Goal: Task Accomplishment & Management: Manage account settings

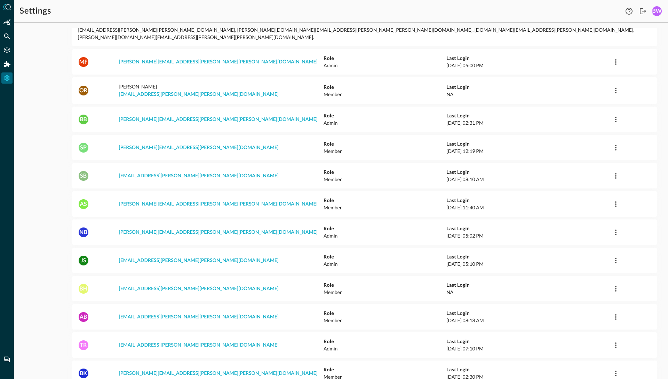
scroll to position [80, 0]
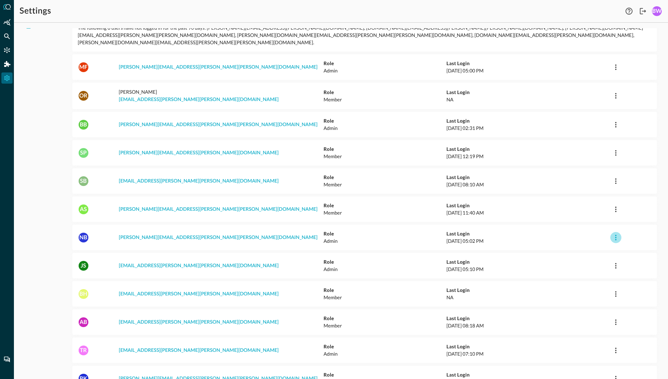
click at [615, 233] on icon "button" at bounding box center [616, 237] width 8 height 8
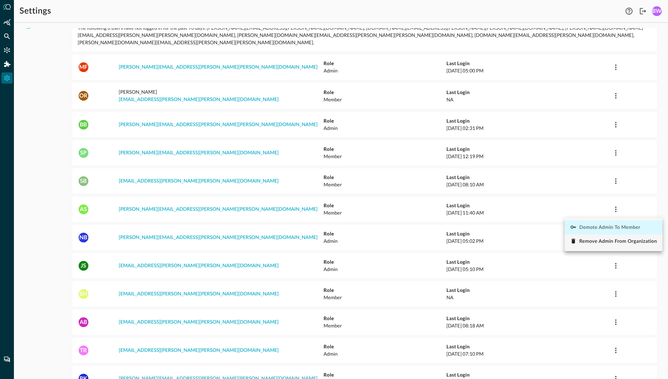
click at [595, 227] on span "Demote Admin to Member" at bounding box center [610, 227] width 61 height 5
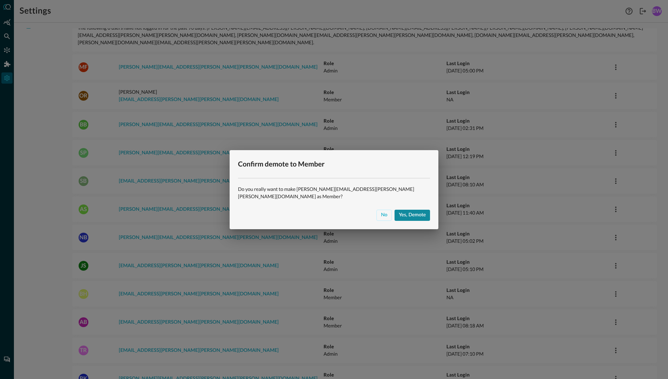
click at [400, 211] on div "Yes, demote" at bounding box center [412, 215] width 27 height 9
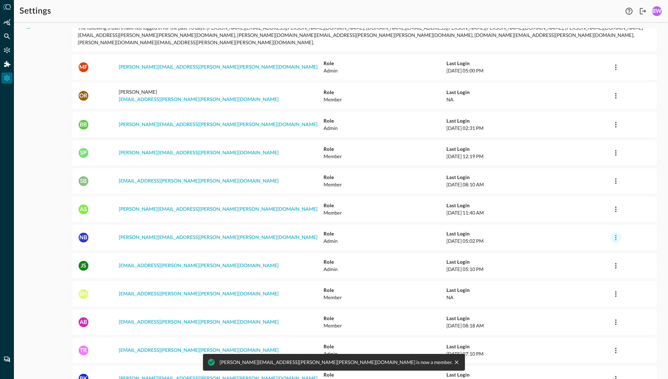
click at [616, 235] on icon "button" at bounding box center [615, 238] width 1 height 6
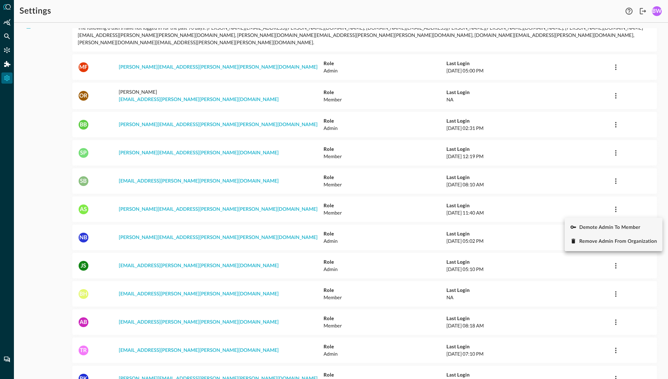
click at [217, 141] on div at bounding box center [334, 189] width 668 height 379
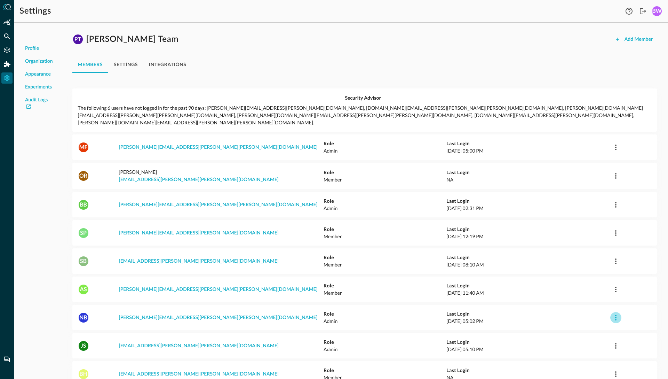
click at [618, 313] on icon "button" at bounding box center [616, 317] width 8 height 8
click at [600, 322] on span "Remove Admin from Organization" at bounding box center [619, 321] width 78 height 5
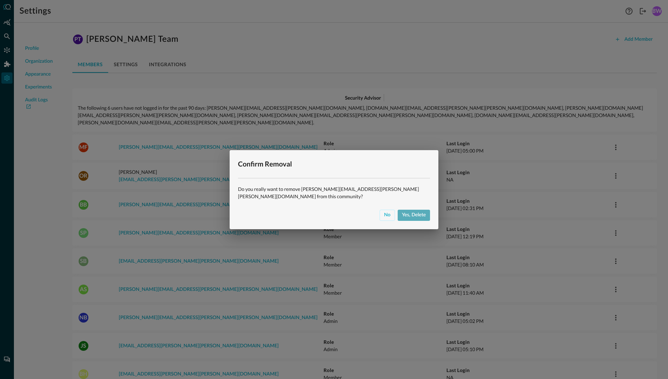
click at [410, 213] on div "Yes, delete" at bounding box center [414, 215] width 24 height 9
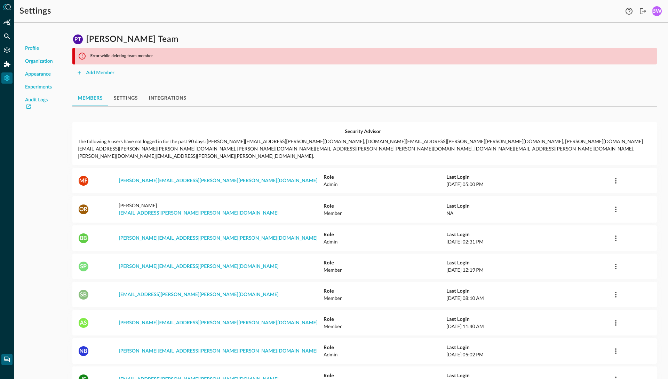
scroll to position [27, 0]
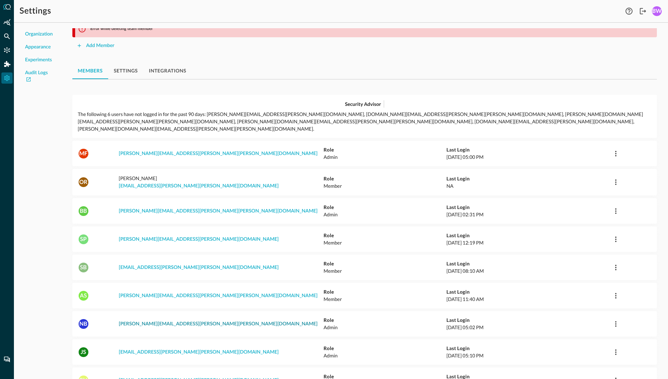
click at [139, 321] on link "neal.bridges+pearson@secdataops.com" at bounding box center [218, 323] width 199 height 5
click at [615, 320] on icon "button" at bounding box center [616, 324] width 8 height 8
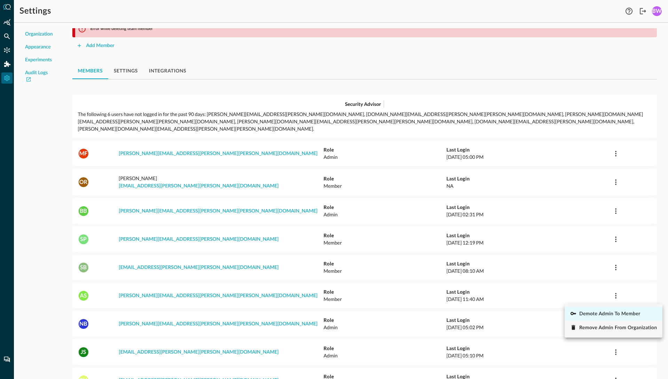
click at [595, 313] on span "Demote Admin to Member" at bounding box center [610, 313] width 61 height 5
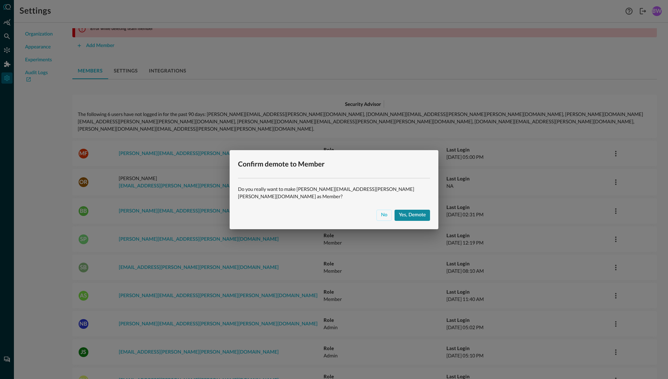
click at [399, 212] on div "Yes, demote" at bounding box center [412, 215] width 27 height 9
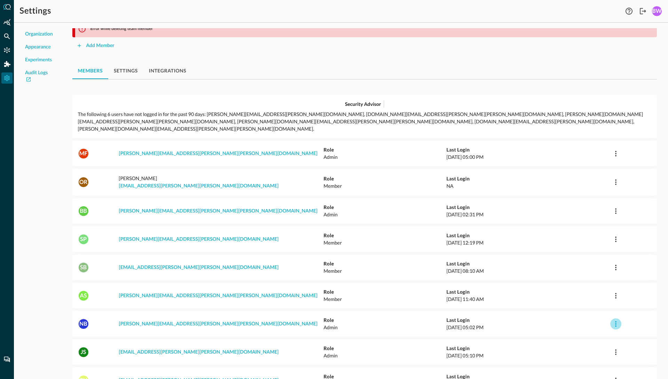
click at [618, 320] on icon "button" at bounding box center [616, 324] width 8 height 8
click at [590, 328] on span "Remove Admin from Organization" at bounding box center [619, 327] width 78 height 5
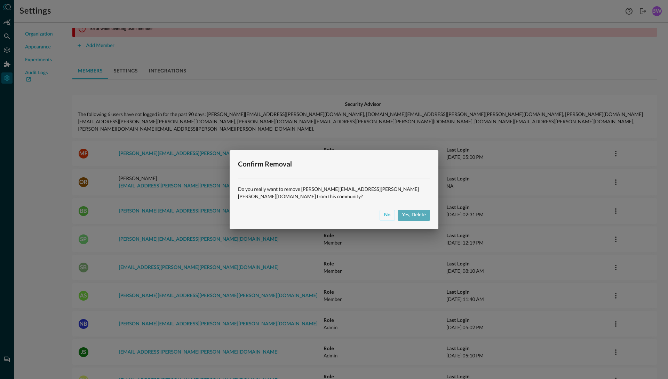
click at [417, 215] on div "Yes, delete" at bounding box center [414, 215] width 24 height 9
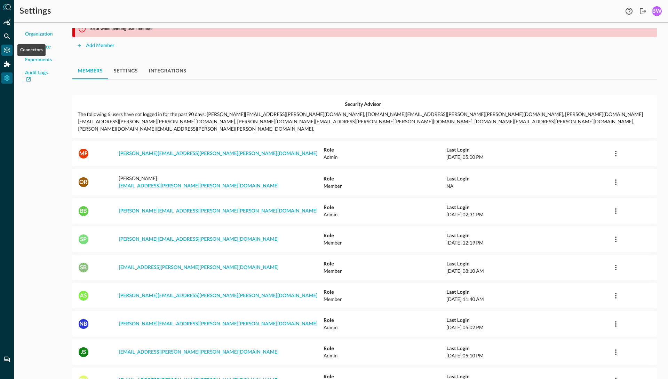
click at [7, 49] on icon "Connectors" at bounding box center [6, 50] width 7 height 7
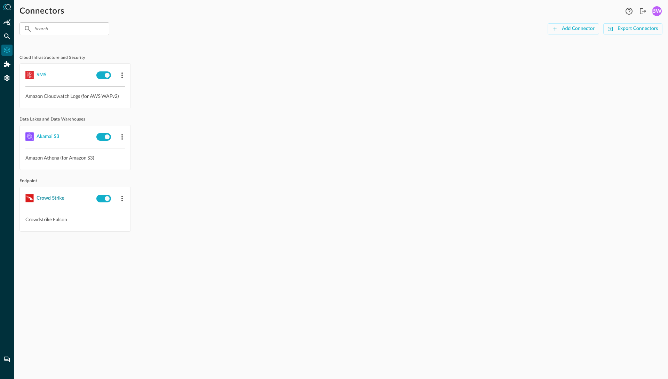
click at [51, 199] on div "Crowd Strike" at bounding box center [51, 198] width 28 height 9
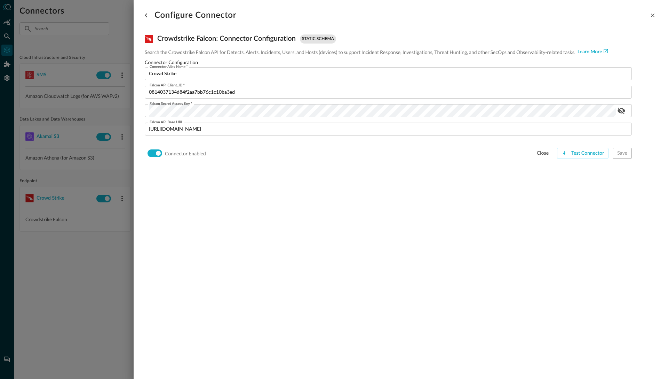
click at [96, 52] on div at bounding box center [334, 189] width 668 height 379
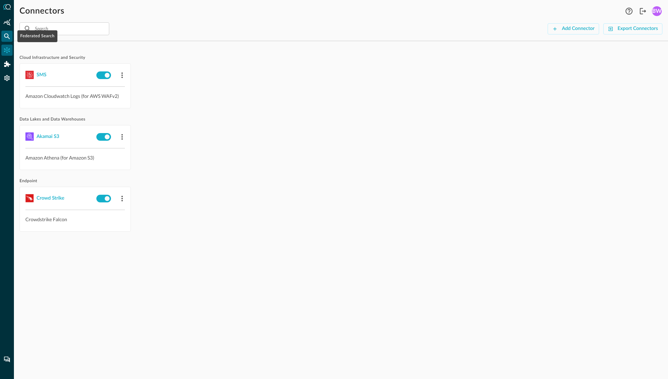
click at [8, 33] on icon "Federated Search" at bounding box center [6, 36] width 7 height 7
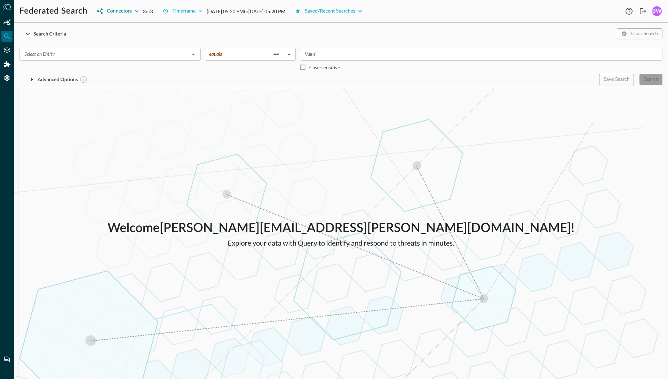
click at [120, 13] on div "Connectors" at bounding box center [119, 11] width 25 height 9
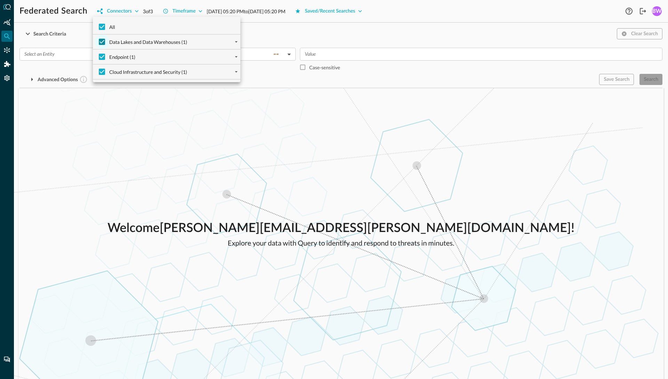
click at [102, 40] on input "Data Lakes and Data Warehouses (1)" at bounding box center [102, 41] width 15 height 15
checkbox input "false"
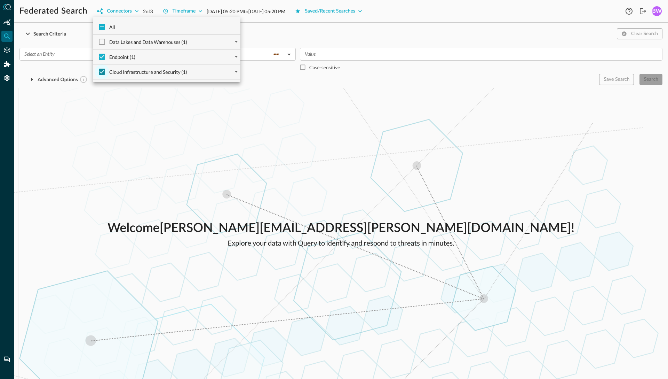
click at [102, 70] on input "Cloud Infrastructure and Security (1)" at bounding box center [102, 71] width 15 height 15
checkbox input "false"
click at [87, 123] on div at bounding box center [334, 189] width 668 height 379
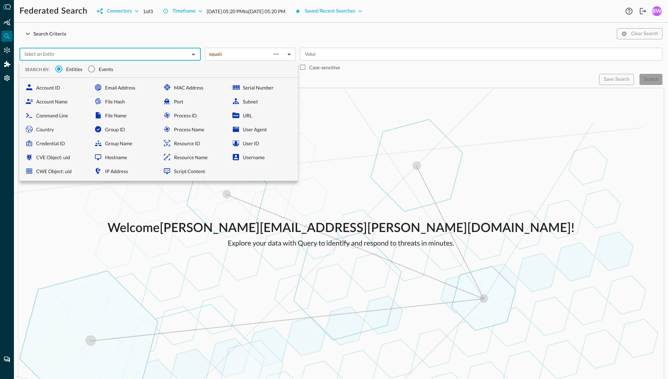
click at [88, 57] on input "text" at bounding box center [105, 54] width 166 height 9
click at [92, 69] on input "Events" at bounding box center [91, 69] width 15 height 15
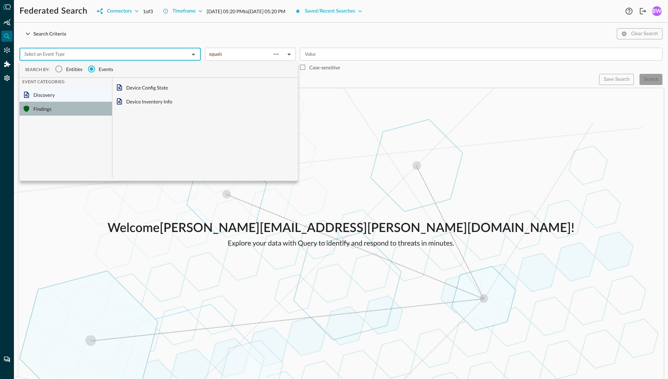
click at [43, 109] on div "Findings" at bounding box center [65, 109] width 93 height 14
click at [40, 95] on div "Discovery" at bounding box center [65, 95] width 93 height 14
click at [47, 105] on div "Findings" at bounding box center [65, 109] width 93 height 14
click at [52, 102] on div "Findings" at bounding box center [65, 109] width 93 height 14
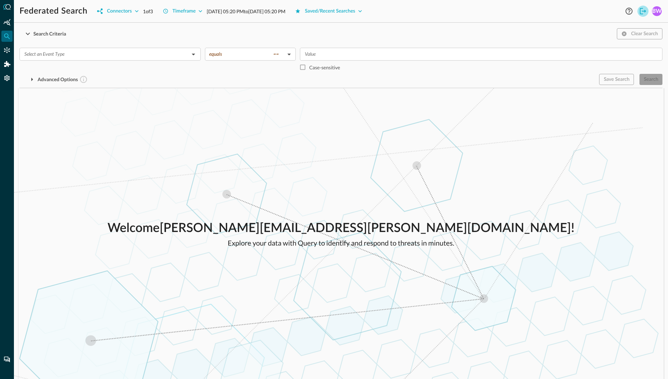
click at [644, 12] on icon "Logout" at bounding box center [643, 11] width 8 height 8
